Goal: Task Accomplishment & Management: Use online tool/utility

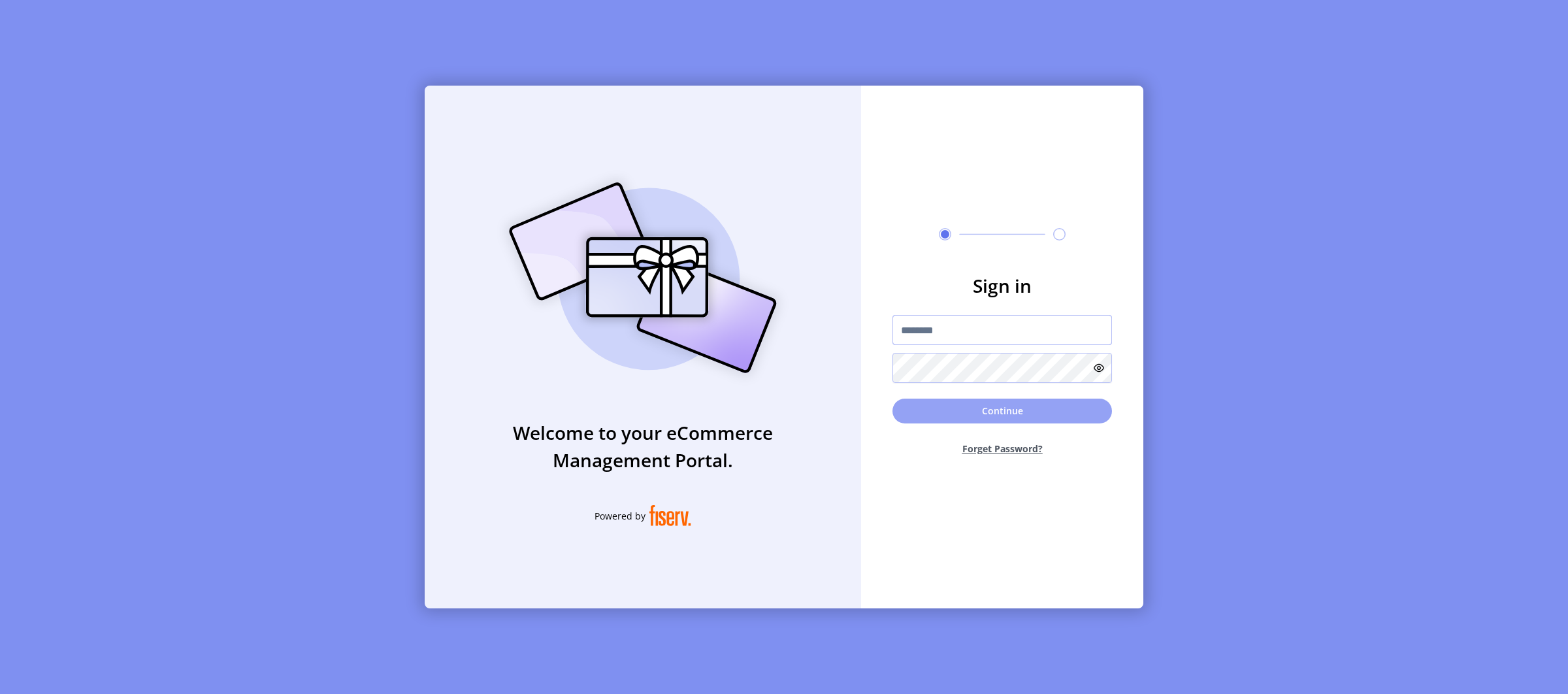
type input "*********"
click at [1010, 423] on button "Continue" at bounding box center [1002, 411] width 220 height 25
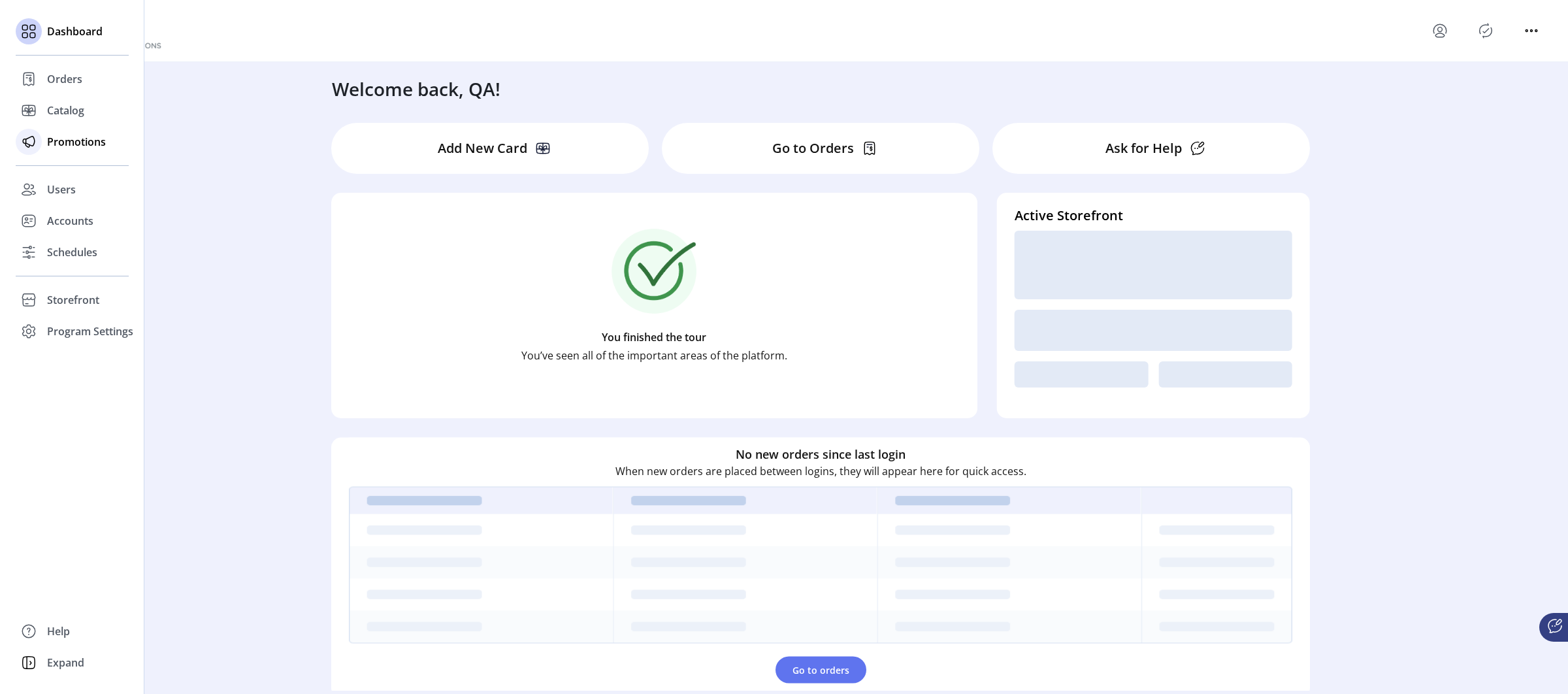
click at [83, 141] on span "Promotions" at bounding box center [76, 142] width 59 height 16
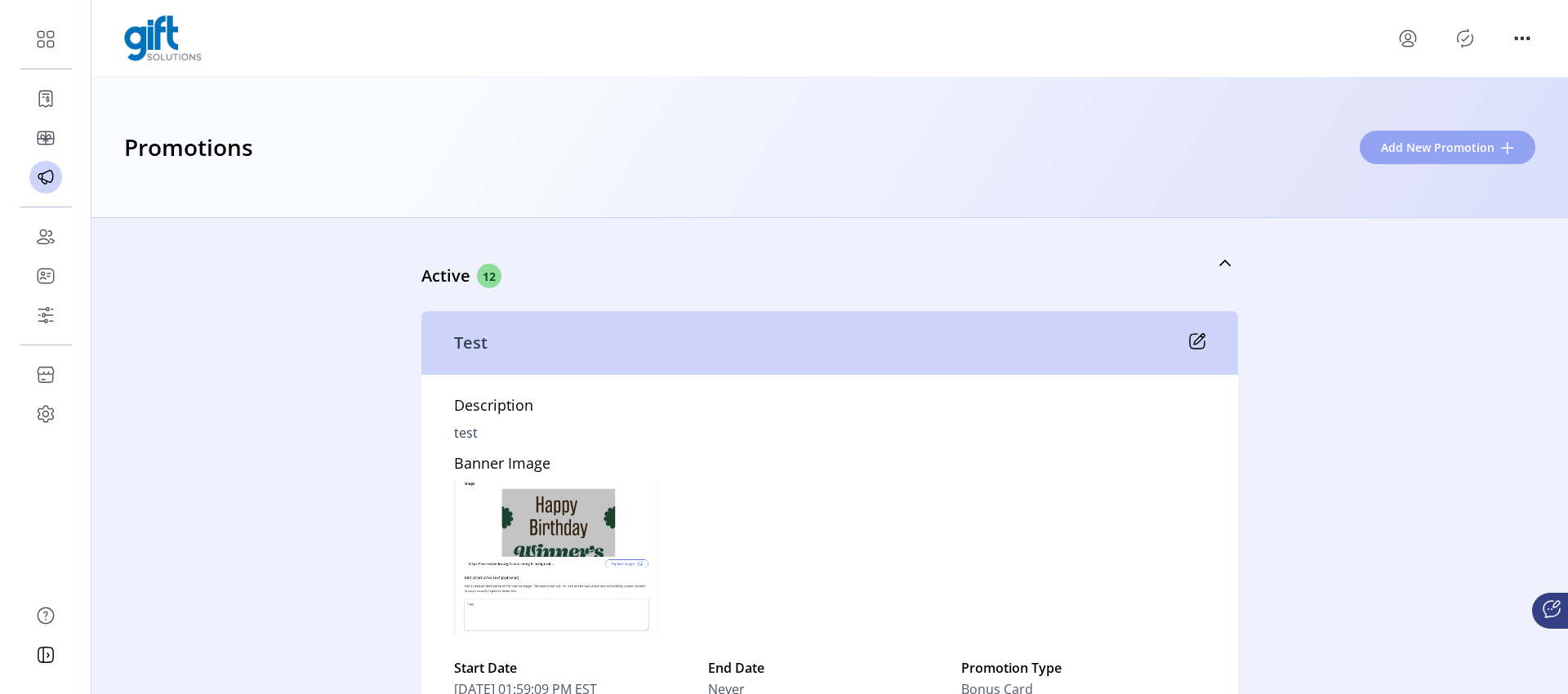
click at [1386, 155] on span "Add New Promotion" at bounding box center [1437, 147] width 113 height 17
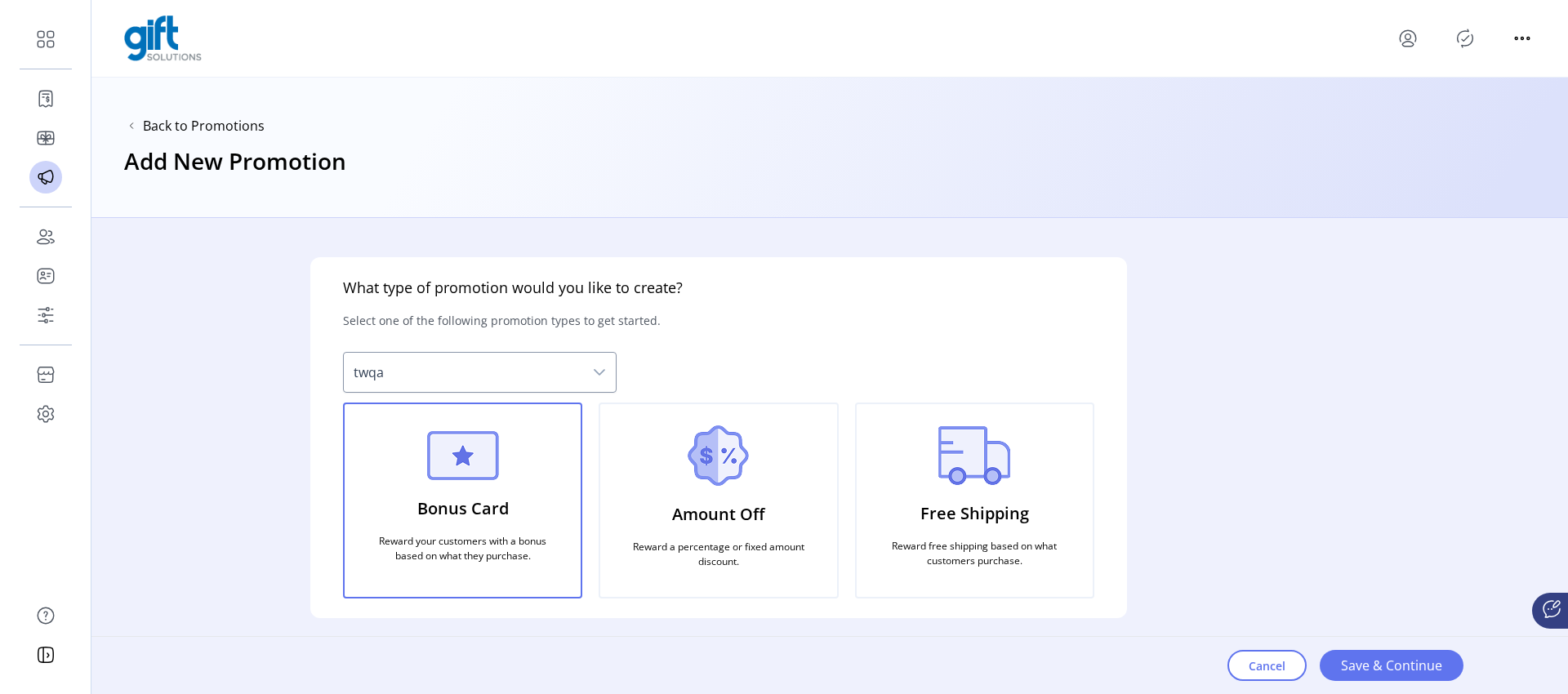
click at [526, 462] on div "Bonus Card Reward your customers with a bonus based on what they purchase." at bounding box center [462, 500] width 239 height 195
click at [1378, 660] on span "Save & Continue" at bounding box center [1391, 665] width 101 height 20
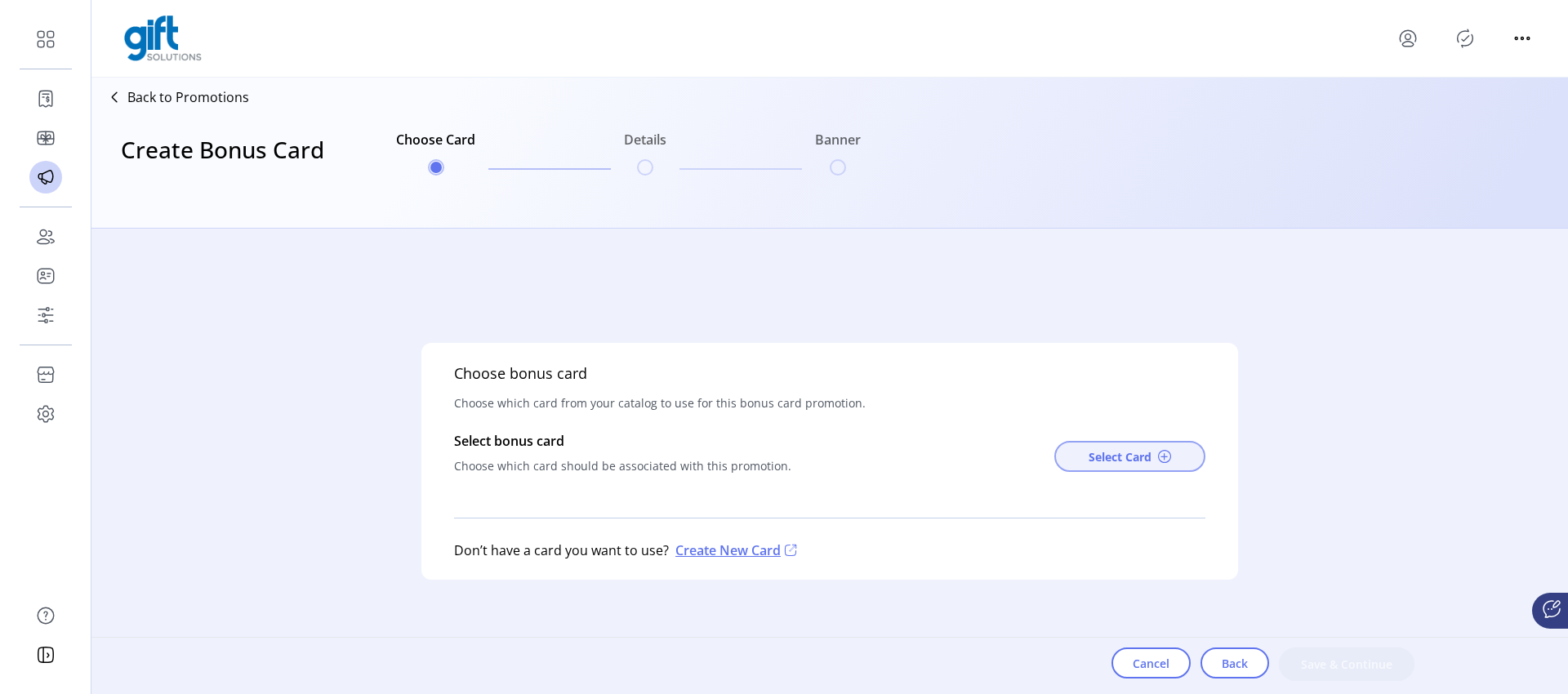
click at [1116, 453] on span "Select Card" at bounding box center [1120, 457] width 63 height 17
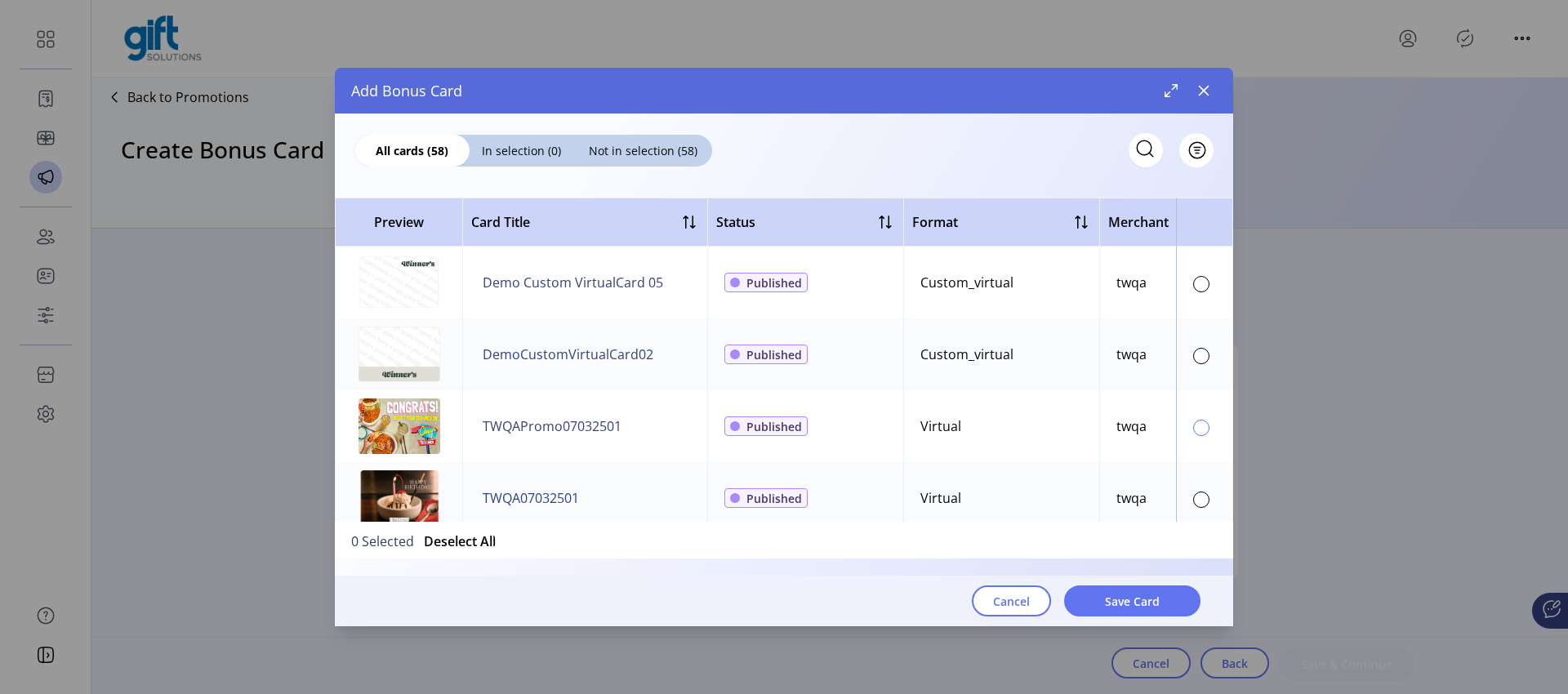
click at [1193, 427] on div at bounding box center [1201, 428] width 16 height 16
click at [1153, 600] on span "Save Card" at bounding box center [1132, 600] width 55 height 17
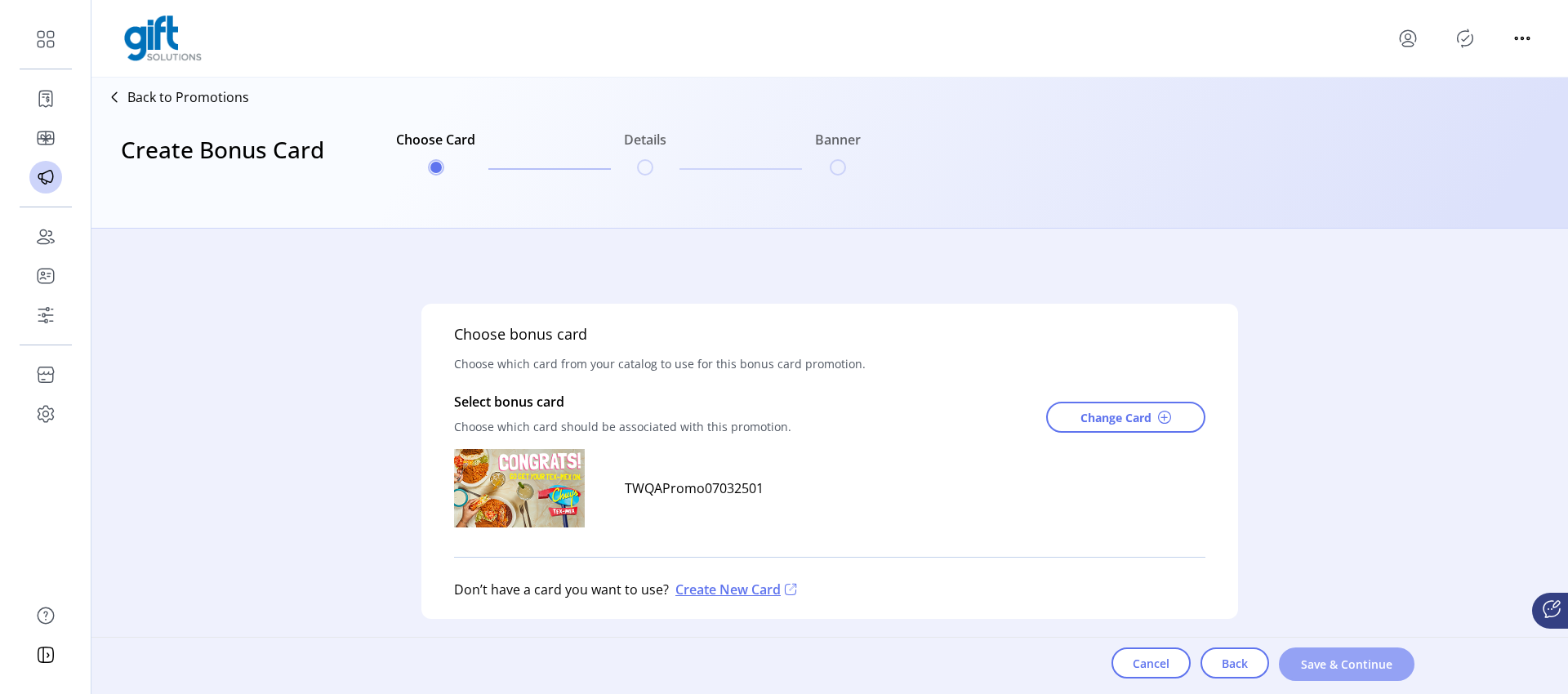
click at [1318, 666] on span "Save & Continue" at bounding box center [1346, 664] width 93 height 17
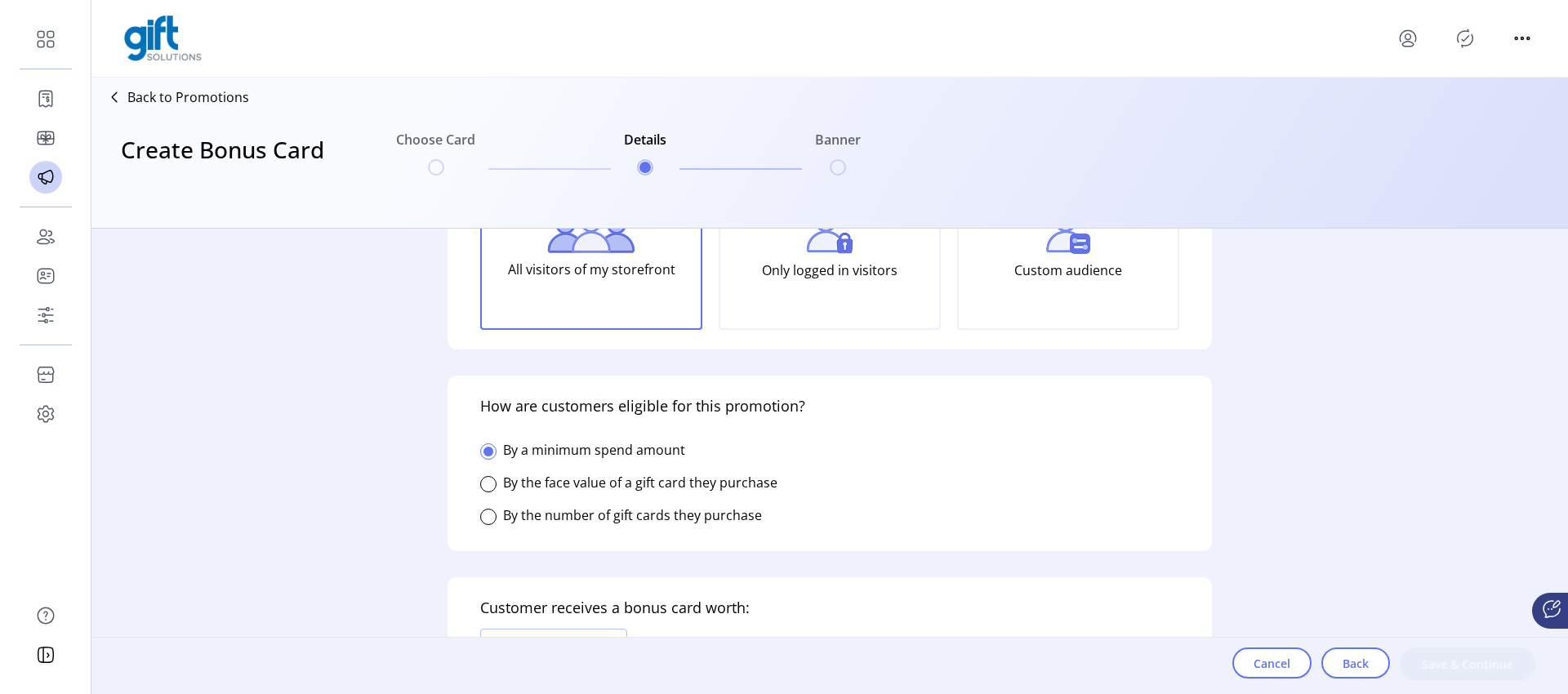
scroll to position [62, 0]
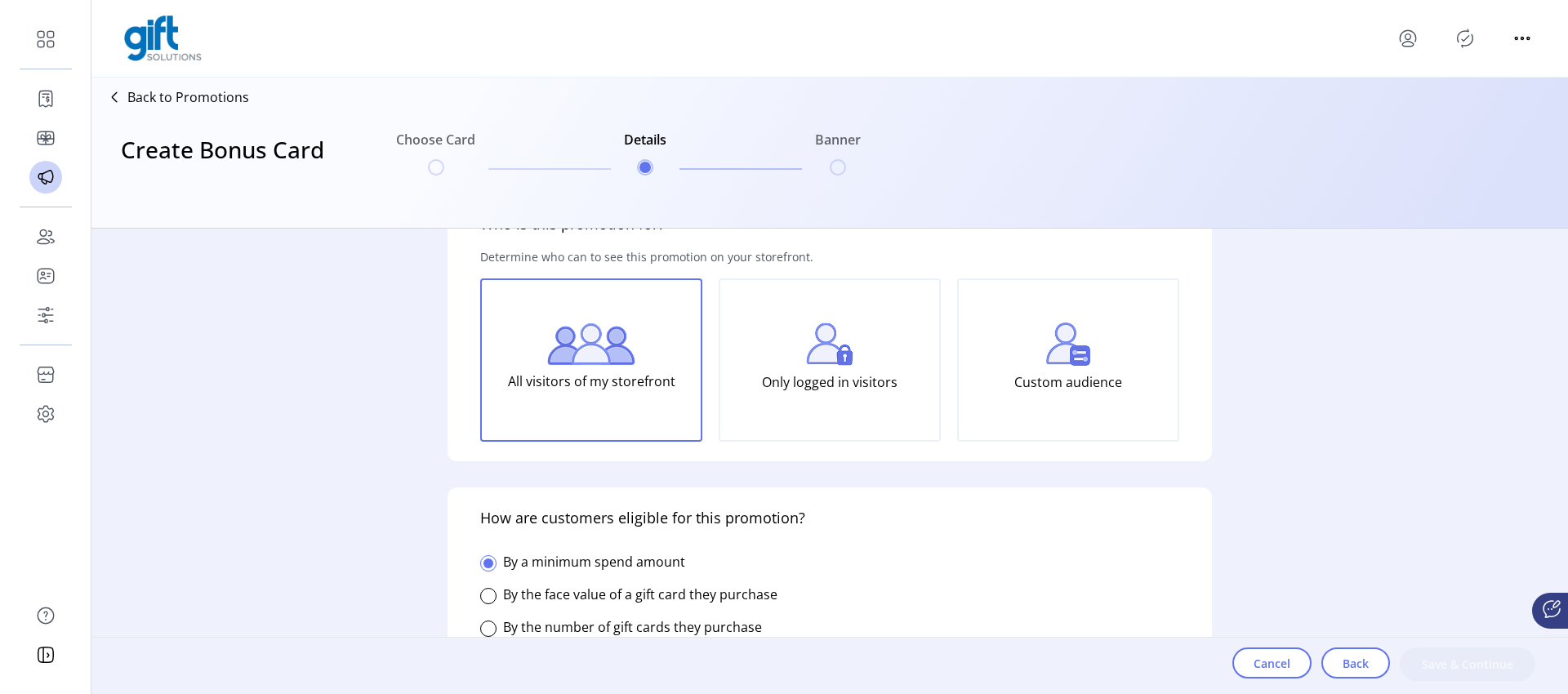
click at [269, 454] on div "Who is this promotion for? Determine who can to see this promotion on your stor…" at bounding box center [829, 461] width 1477 height 465
